Goal: Information Seeking & Learning: Check status

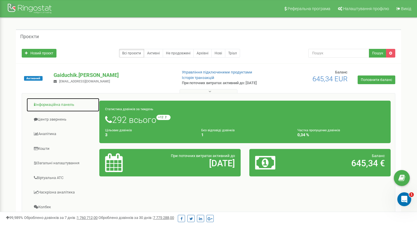
click at [67, 103] on link "Інформаційна панель" at bounding box center [62, 105] width 73 height 14
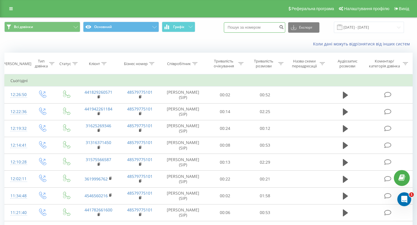
click at [263, 30] on input at bounding box center [254, 27] width 61 height 10
paste input "49 521 100080"
type input "49 521 100080"
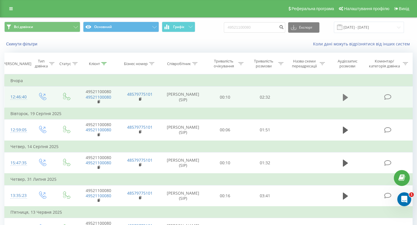
click at [347, 95] on icon at bounding box center [345, 98] width 5 height 8
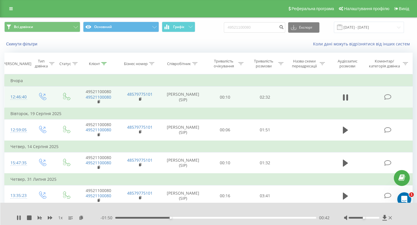
click at [195, 80] on td "Вчора" at bounding box center [209, 81] width 408 height 12
click at [264, 25] on input "49521100080" at bounding box center [254, 27] width 61 height 10
paste input "0 71800528"
type input "4950 71800528"
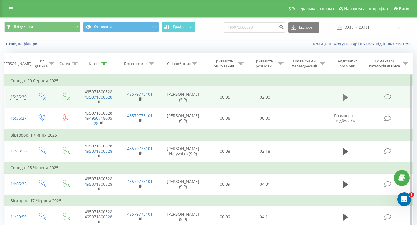
click at [345, 97] on icon at bounding box center [345, 97] width 5 height 7
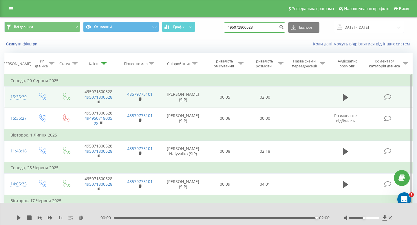
click at [261, 28] on input "495071800528" at bounding box center [254, 27] width 61 height 10
paste input "31 24 677 7447"
type input "31 24 677 7447"
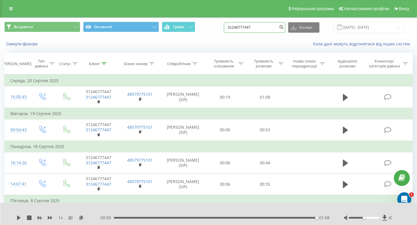
click at [274, 29] on input "31246777447" at bounding box center [254, 27] width 61 height 10
paste input "49 2305 6995066"
type input "49 2305 6995066"
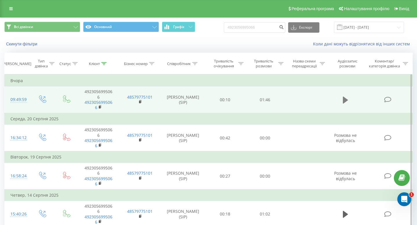
click at [346, 100] on icon at bounding box center [345, 100] width 5 height 7
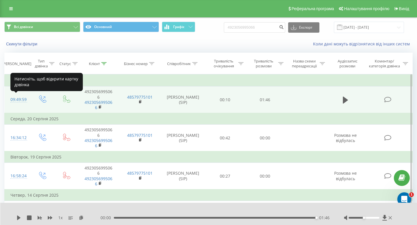
click at [21, 100] on div "09:49:59" at bounding box center [17, 99] width 14 height 11
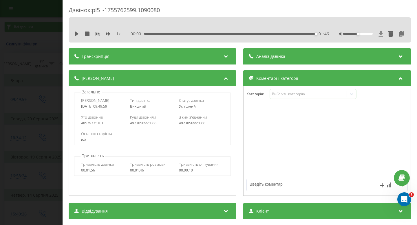
click at [381, 36] on icon at bounding box center [381, 34] width 4 height 6
click at [6, 51] on div "Дзвінок : pl5_-1755762599.1090080 1 x 00:00 01:46 01:46 Транскрипція Для AI-ана…" at bounding box center [208, 112] width 417 height 225
